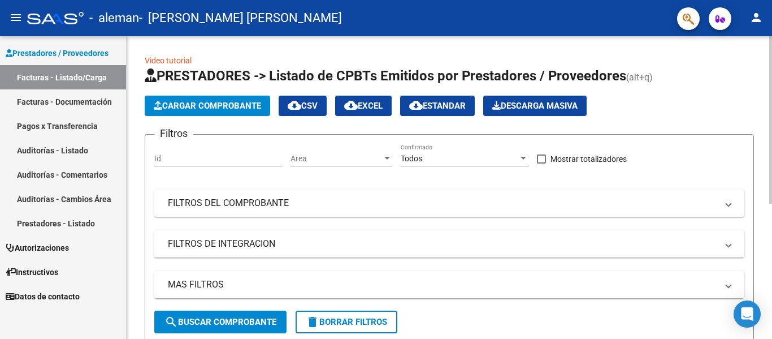
scroll to position [40, 0]
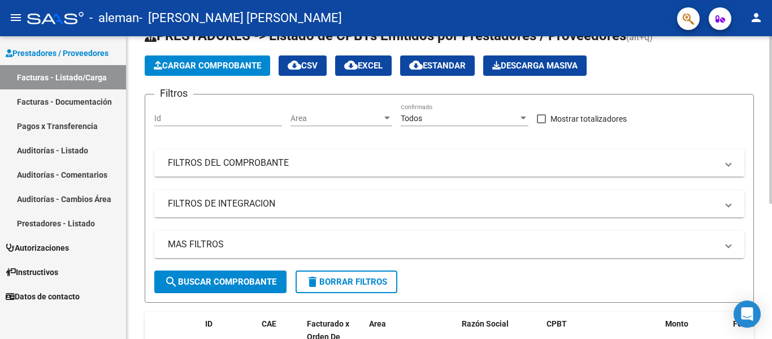
drag, startPoint x: 217, startPoint y: 64, endPoint x: 224, endPoint y: 59, distance: 8.8
click at [224, 59] on button "Cargar Comprobante" at bounding box center [207, 65] width 125 height 20
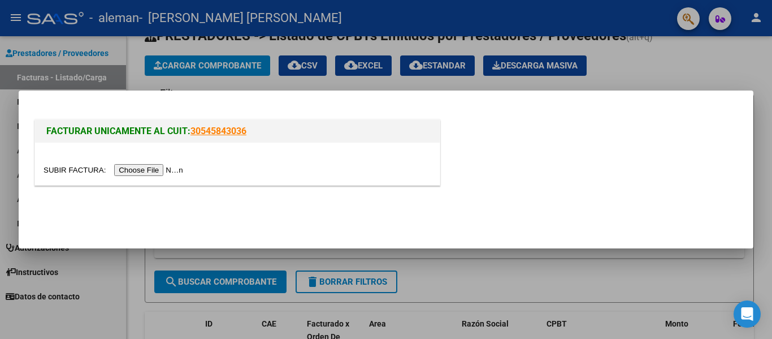
click at [153, 168] on input "file" at bounding box center [115, 170] width 143 height 12
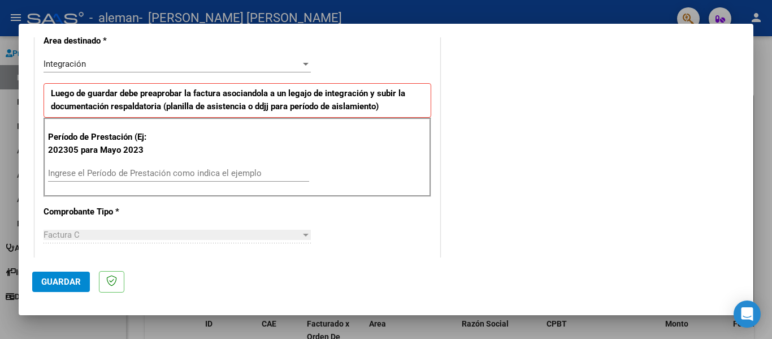
scroll to position [246, 0]
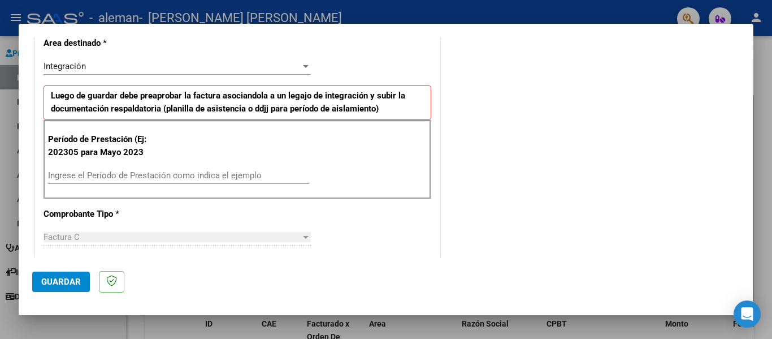
click at [94, 172] on input "Ingrese el Período de Prestación como indica el ejemplo" at bounding box center [178, 175] width 261 height 10
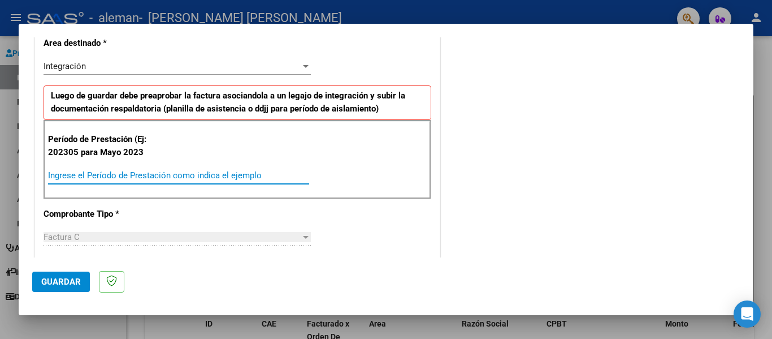
click at [94, 172] on input "Ingrese el Período de Prestación como indica el ejemplo" at bounding box center [178, 175] width 261 height 10
click at [93, 174] on input "Ingrese el Período de Prestación como indica el ejemplo" at bounding box center [178, 175] width 261 height 10
drag, startPoint x: 93, startPoint y: 174, endPoint x: 66, endPoint y: 176, distance: 27.2
click at [66, 176] on input "Ingrese el Período de Prestación como indica el ejemplo" at bounding box center [178, 175] width 261 height 10
type input "202506"
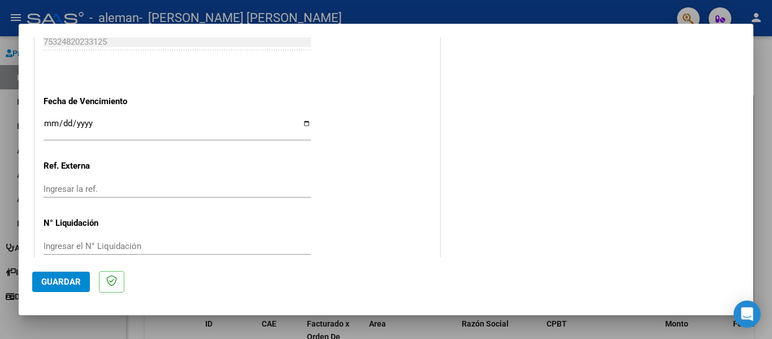
scroll to position [753, 0]
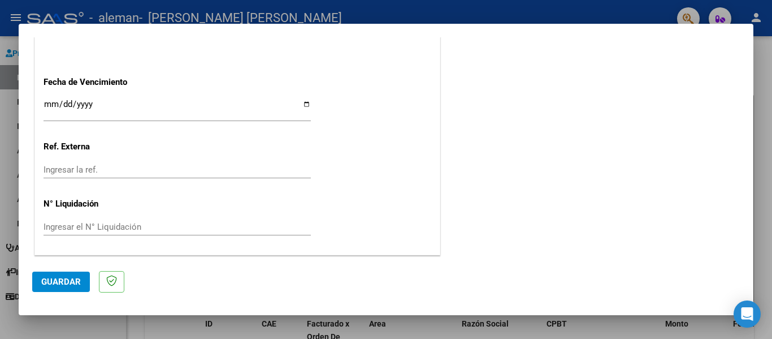
click at [83, 105] on input "Ingresar la fecha" at bounding box center [177, 108] width 267 height 18
click at [103, 162] on div "Ingresar la ref." at bounding box center [177, 169] width 267 height 17
click at [53, 281] on span "Guardar" at bounding box center [61, 281] width 40 height 10
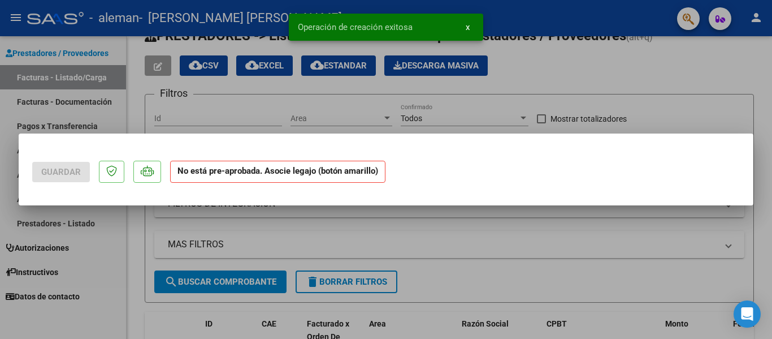
scroll to position [0, 0]
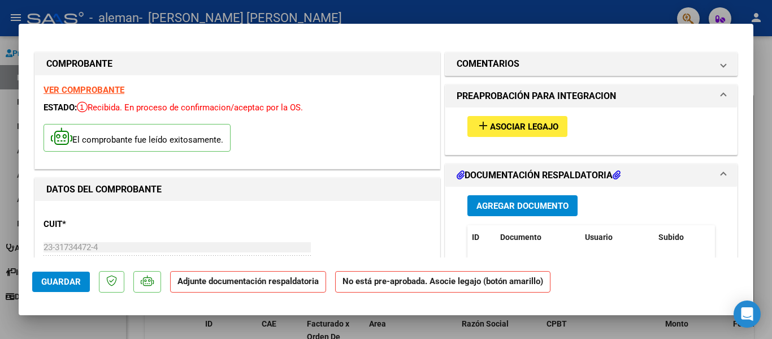
click at [521, 205] on span "Agregar Documento" at bounding box center [522, 206] width 92 height 10
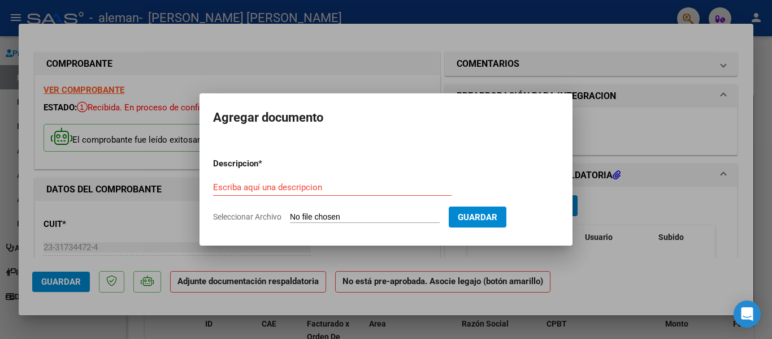
click at [367, 212] on input "Seleccionar Archivo" at bounding box center [365, 217] width 150 height 11
type input "C:\fakepath\PLANILLA DE ASISTENCIA [DATE] FIRMADA.pdf"
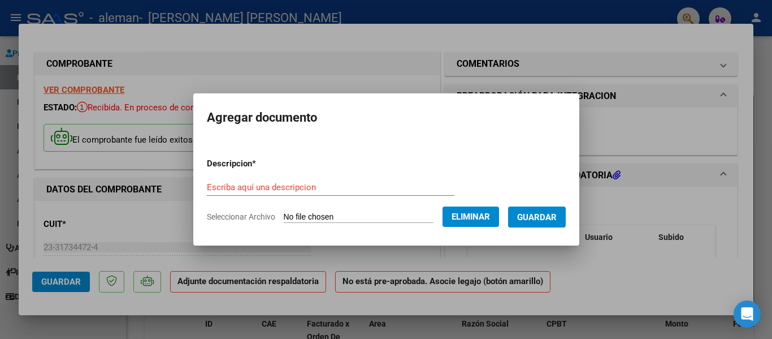
click at [242, 187] on input "Escriba aquí una descripcion" at bounding box center [331, 187] width 248 height 10
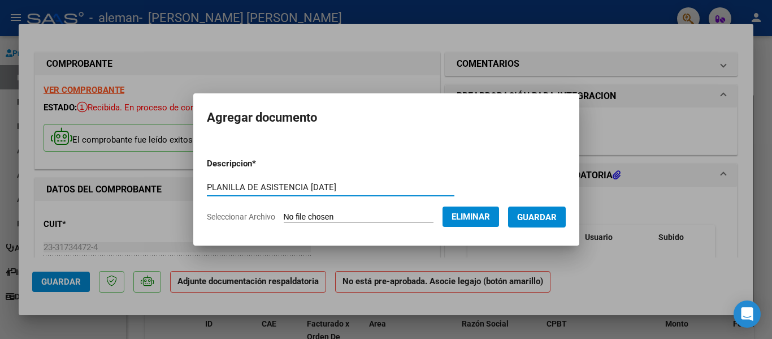
type input "PLANILLA DE ASISTENCIA [DATE]"
click at [553, 215] on span "Guardar" at bounding box center [537, 217] width 40 height 10
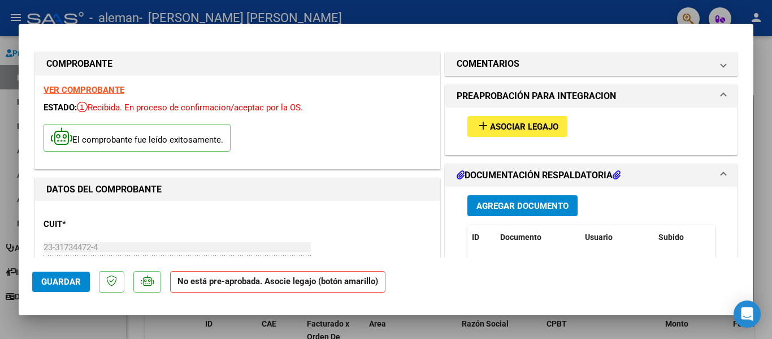
click at [538, 126] on span "Asociar Legajo" at bounding box center [524, 127] width 68 height 10
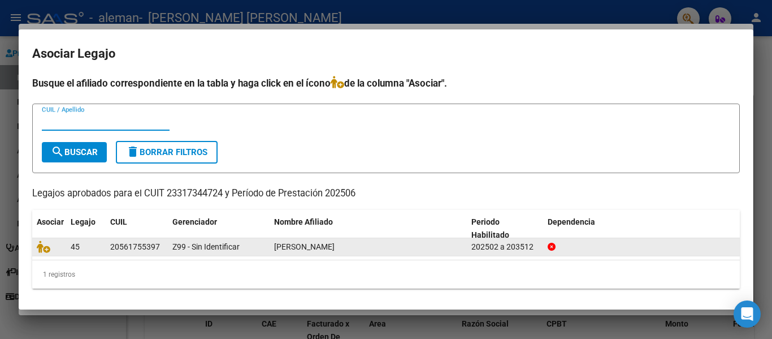
click at [322, 242] on span "[PERSON_NAME]" at bounding box center [304, 246] width 60 height 9
click at [120, 250] on div "20561755397" at bounding box center [135, 246] width 50 height 13
drag, startPoint x: 109, startPoint y: 244, endPoint x: 163, endPoint y: 243, distance: 53.7
click at [163, 243] on datatable-body-cell "20561755397" at bounding box center [137, 247] width 62 height 18
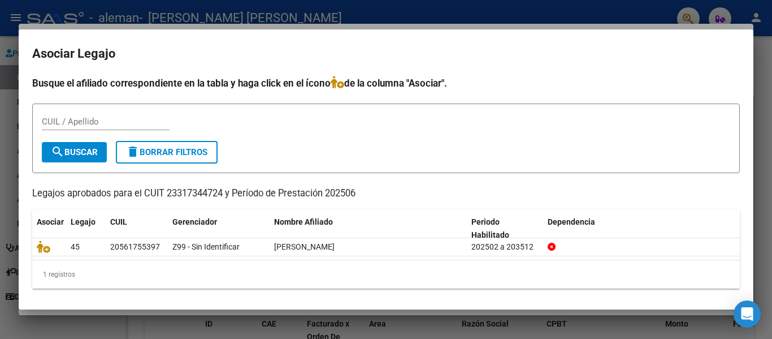
click at [52, 126] on input "CUIL / Apellido" at bounding box center [106, 121] width 128 height 10
paste input "INGRESOS DEBITOS DECLARADOS MAYO"
type input "INGRESOS DEBITOS DECLARADOS MAYO"
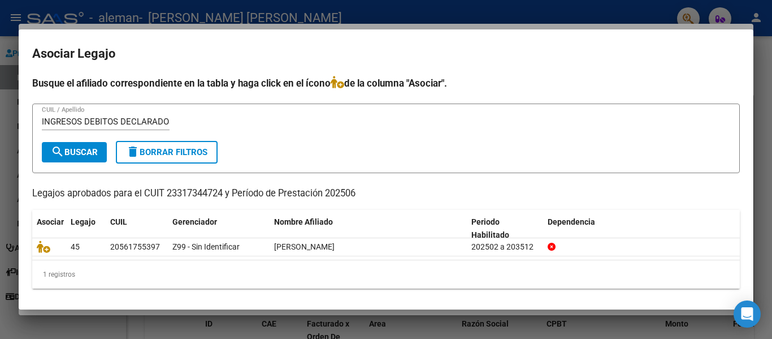
click at [170, 120] on div "INGRESOS DEBITOS DECLARADOS MAYO CUIL / Apellido" at bounding box center [386, 127] width 688 height 28
click at [112, 121] on input "INGRESOS DEBITOS DECLARADOS MAYO" at bounding box center [106, 121] width 128 height 10
drag, startPoint x: 42, startPoint y: 120, endPoint x: 340, endPoint y: 138, distance: 298.4
click at [340, 138] on div "INGRESOS DEBITOS DECLARADOS MAYO CUIL / Apellido" at bounding box center [386, 127] width 688 height 28
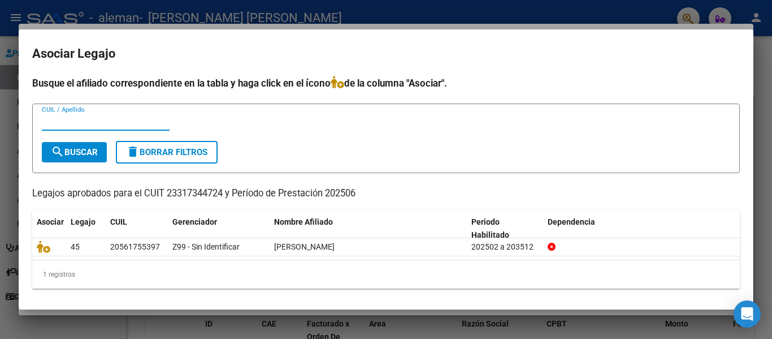
scroll to position [0, 0]
type input "20561755397"
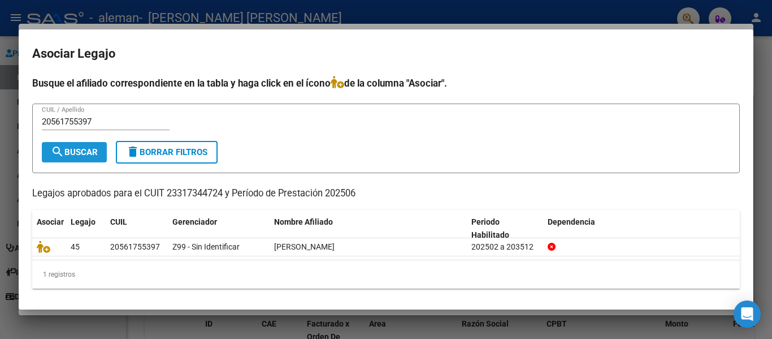
click at [84, 151] on span "search Buscar" at bounding box center [74, 152] width 47 height 10
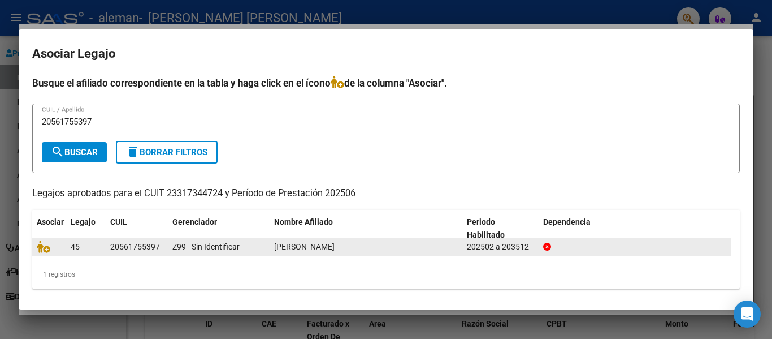
click at [63, 247] on datatable-body-cell at bounding box center [49, 247] width 34 height 18
click at [38, 243] on icon at bounding box center [44, 246] width 14 height 12
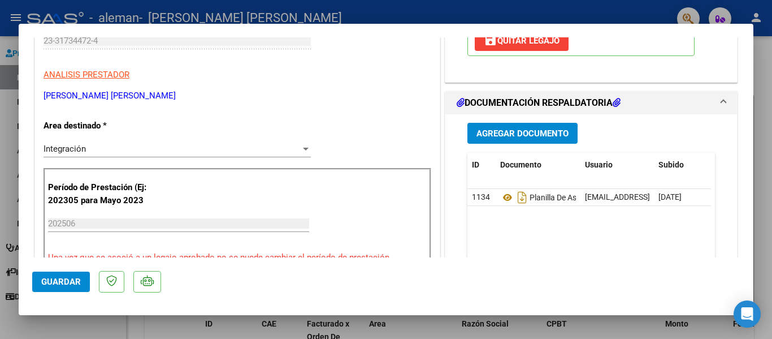
scroll to position [189, 0]
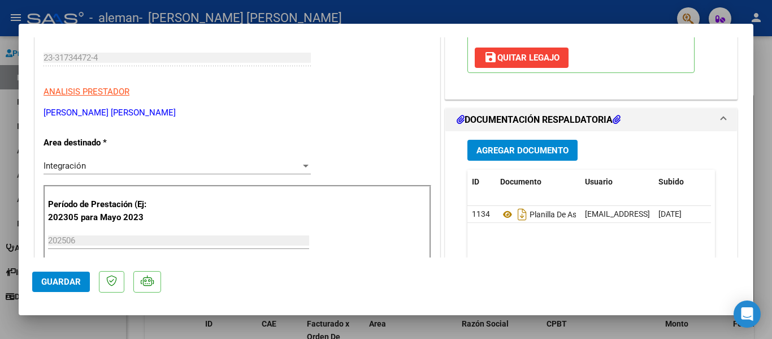
click at [70, 276] on button "Guardar" at bounding box center [61, 281] width 58 height 20
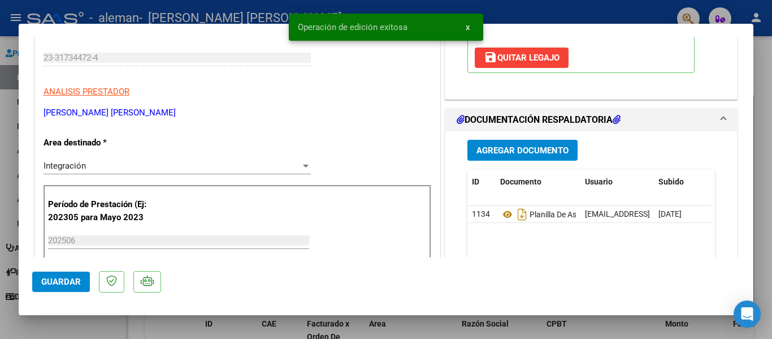
click at [45, 279] on span "Guardar" at bounding box center [61, 281] width 40 height 10
click at [466, 19] on button "x" at bounding box center [468, 27] width 22 height 20
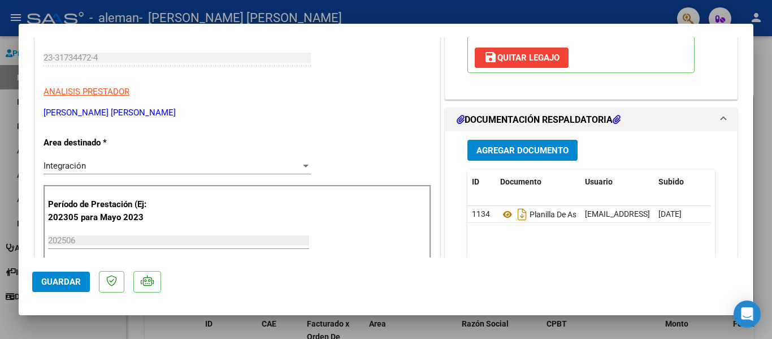
click at [378, 14] on div at bounding box center [386, 169] width 772 height 339
type input "$ 0,00"
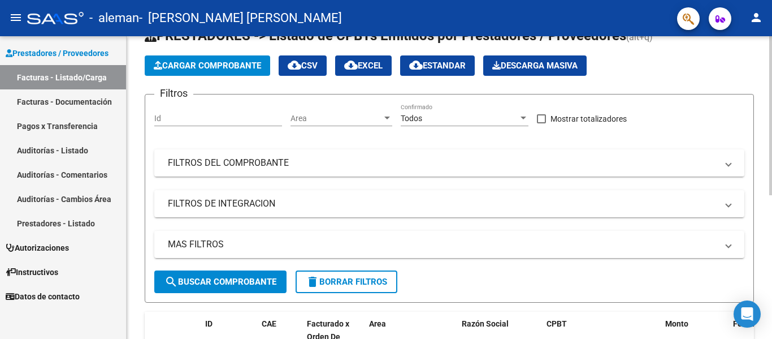
click at [209, 70] on span "Cargar Comprobante" at bounding box center [207, 65] width 107 height 10
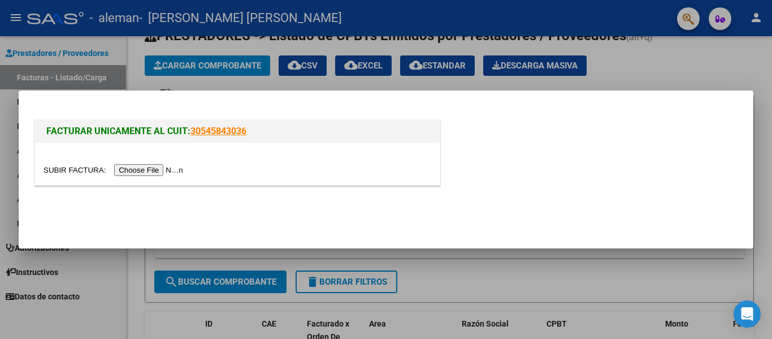
click at [167, 170] on input "file" at bounding box center [115, 170] width 143 height 12
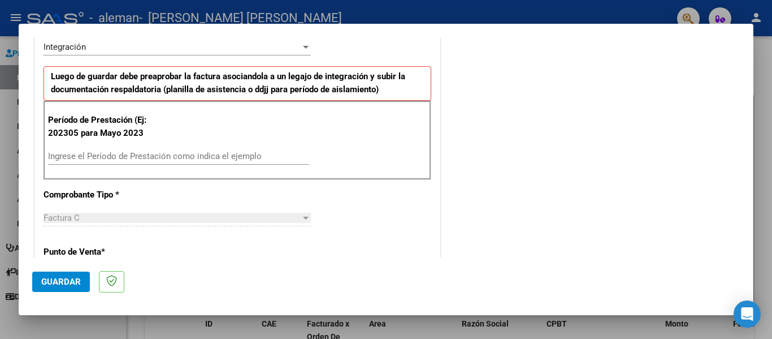
scroll to position [268, 0]
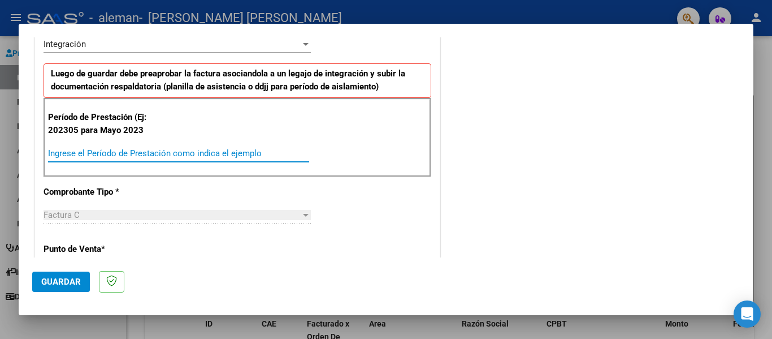
click at [59, 151] on input "Ingrese el Período de Prestación como indica el ejemplo" at bounding box center [178, 153] width 261 height 10
type input "202507"
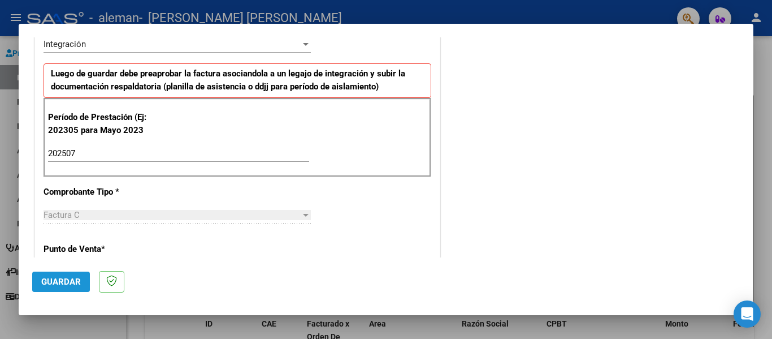
click at [72, 281] on span "Guardar" at bounding box center [61, 281] width 40 height 10
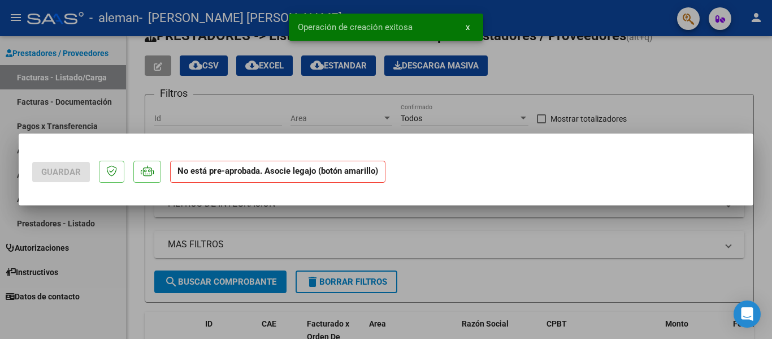
scroll to position [0, 0]
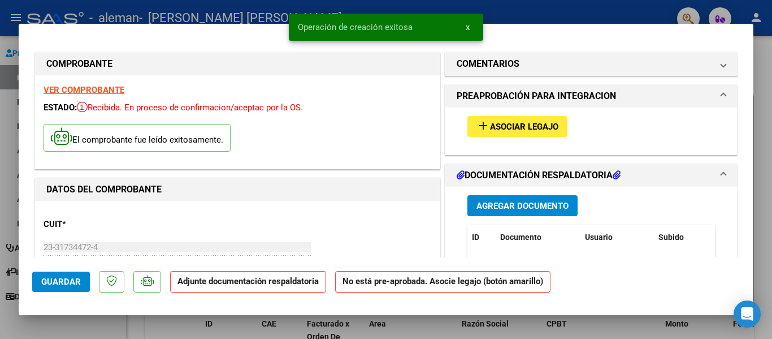
click at [505, 203] on span "Agregar Documento" at bounding box center [522, 206] width 92 height 10
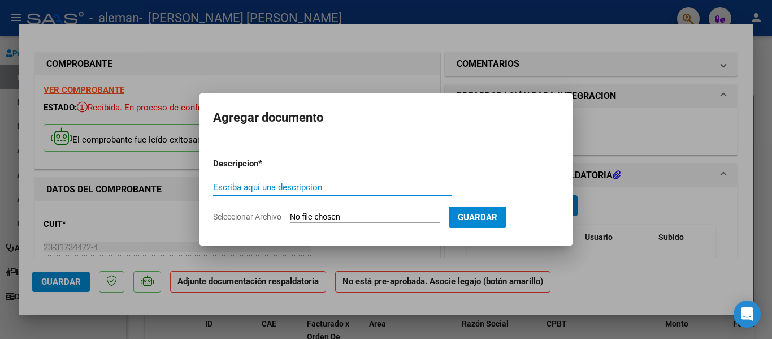
click at [400, 216] on input "Seleccionar Archivo" at bounding box center [365, 217] width 150 height 11
type input "C:\fakepath\PLANILLA DE ASISTENCIA [DATE] FIRMADA-signed.pdf"
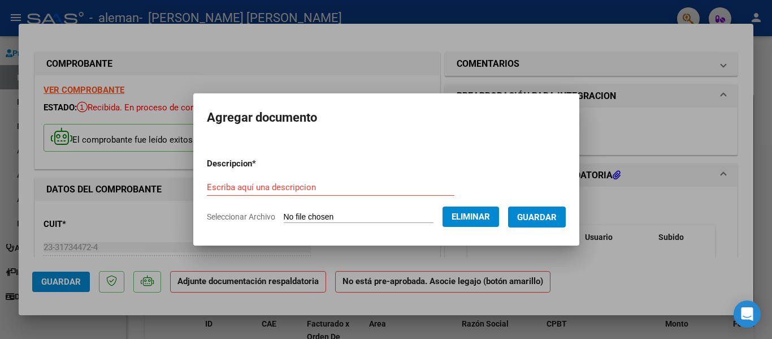
click at [550, 219] on span "Guardar" at bounding box center [537, 217] width 40 height 10
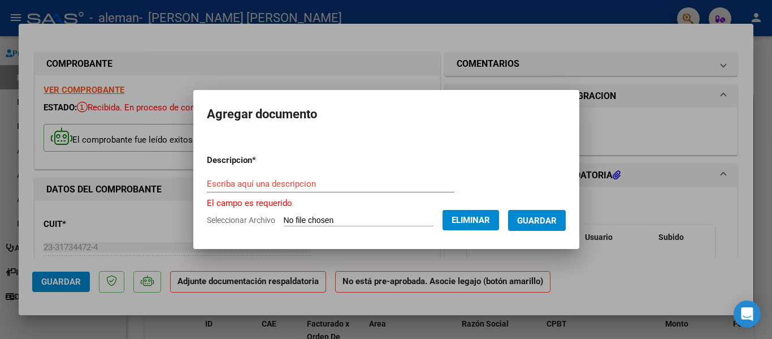
click at [235, 179] on input "Escriba aquí una descripcion" at bounding box center [331, 184] width 248 height 10
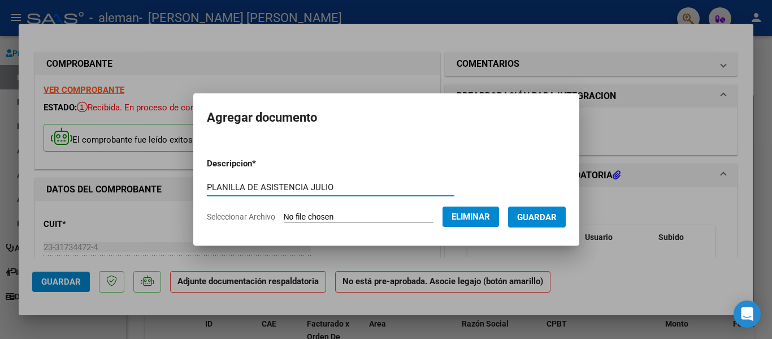
type input "PLANILLA DE ASISTENCIA JULIO"
click at [557, 221] on span "Guardar" at bounding box center [537, 217] width 40 height 10
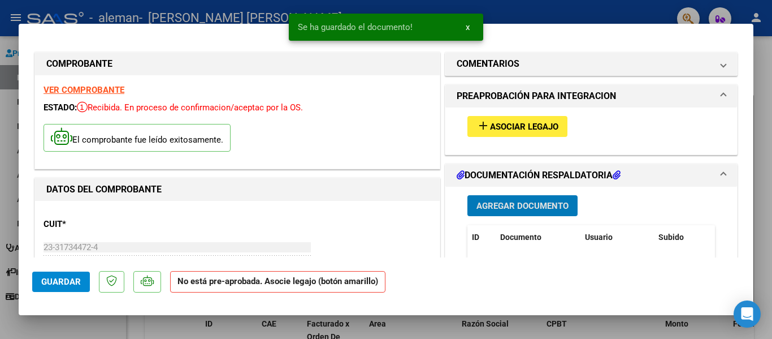
click at [514, 128] on span "Asociar Legajo" at bounding box center [524, 127] width 68 height 10
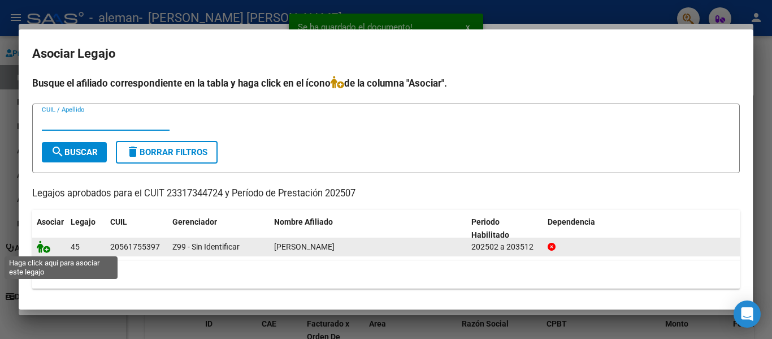
drag, startPoint x: 42, startPoint y: 249, endPoint x: 46, endPoint y: 242, distance: 7.9
click at [46, 242] on icon at bounding box center [44, 246] width 14 height 12
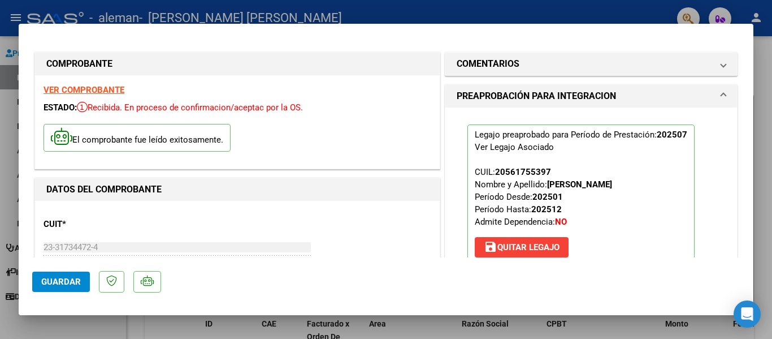
click at [46, 287] on span "Guardar" at bounding box center [61, 281] width 40 height 10
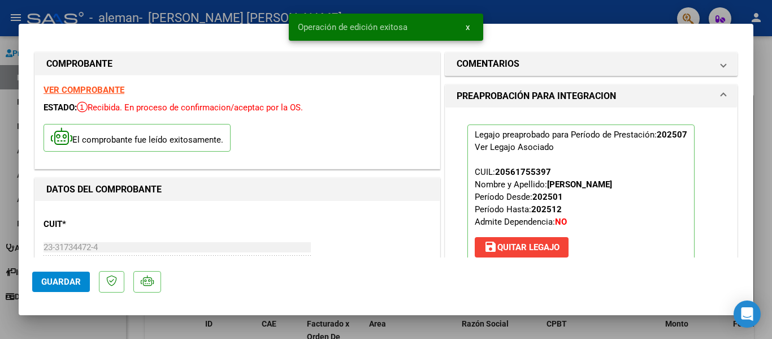
click at [562, 13] on div at bounding box center [386, 169] width 772 height 339
type input "$ 0,00"
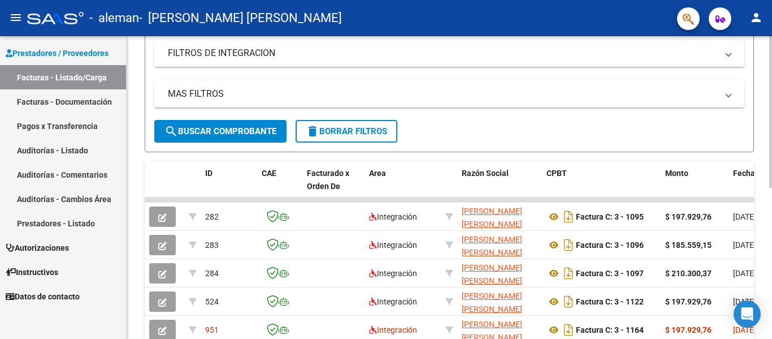
scroll to position [301, 0]
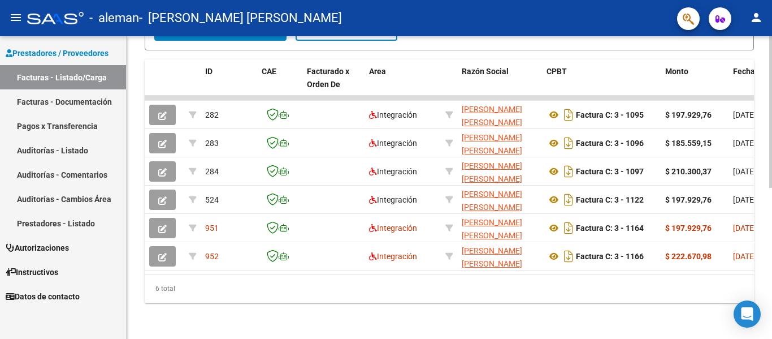
click at [771, 244] on div at bounding box center [770, 262] width 3 height 151
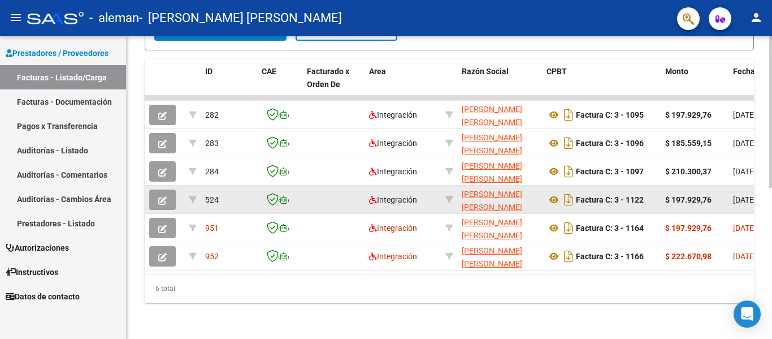
click at [209, 195] on span "524" at bounding box center [212, 199] width 14 height 9
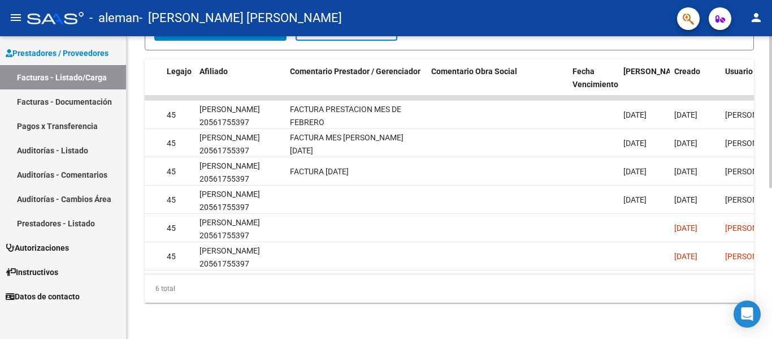
scroll to position [0, 1526]
